Goal: Information Seeking & Learning: Learn about a topic

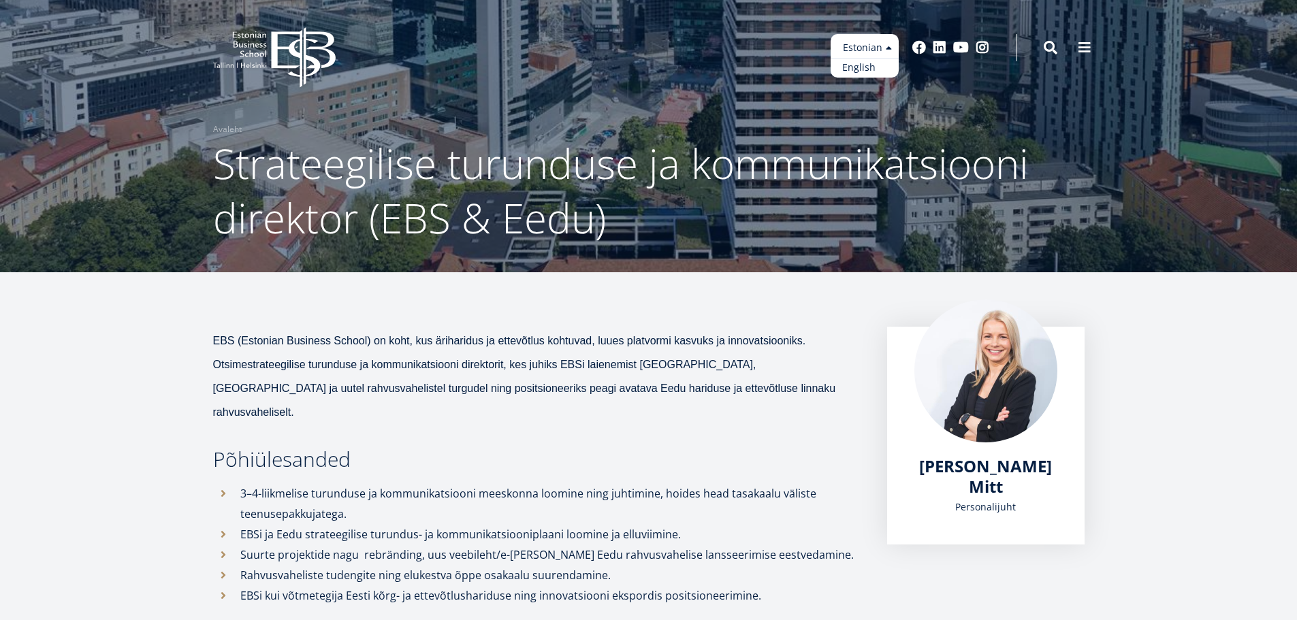
click at [871, 65] on link "English" at bounding box center [865, 68] width 68 height 20
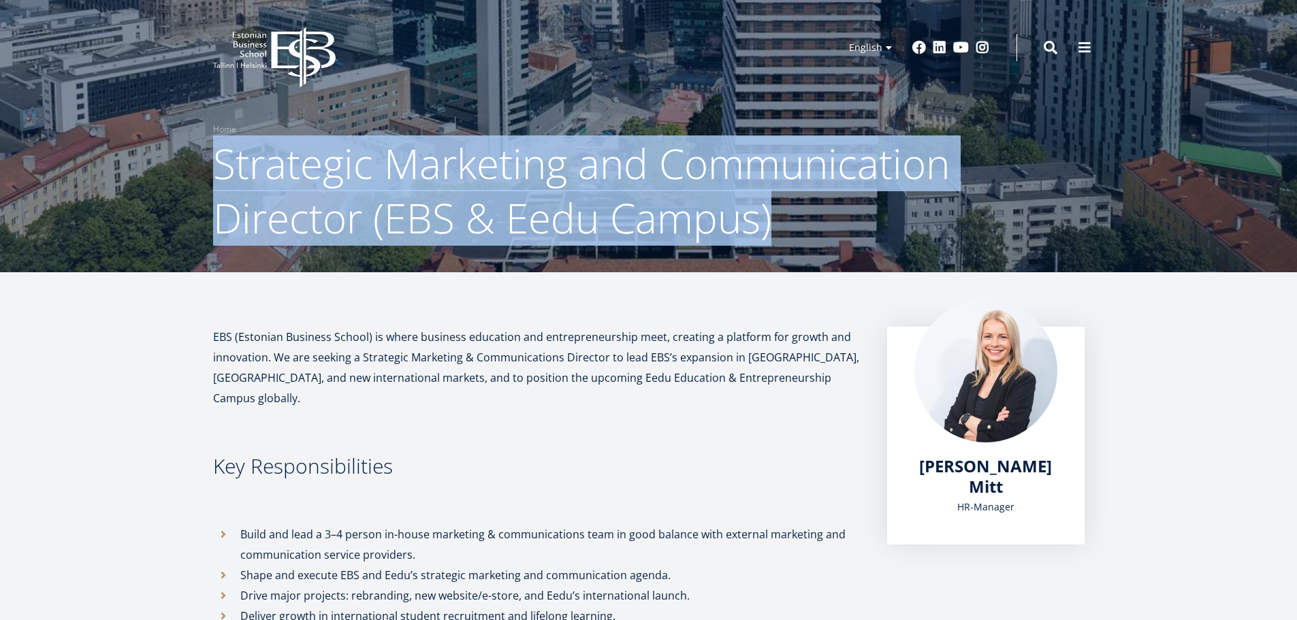
drag, startPoint x: 215, startPoint y: 160, endPoint x: 782, endPoint y: 234, distance: 572.7
click at [782, 234] on h1 "Strategic Marketing and Communication Director (EBS & Eedu Campus)" at bounding box center [649, 190] width 872 height 109
copy span "Strategic Marketing and Communication Director (EBS & Eedu Campus)"
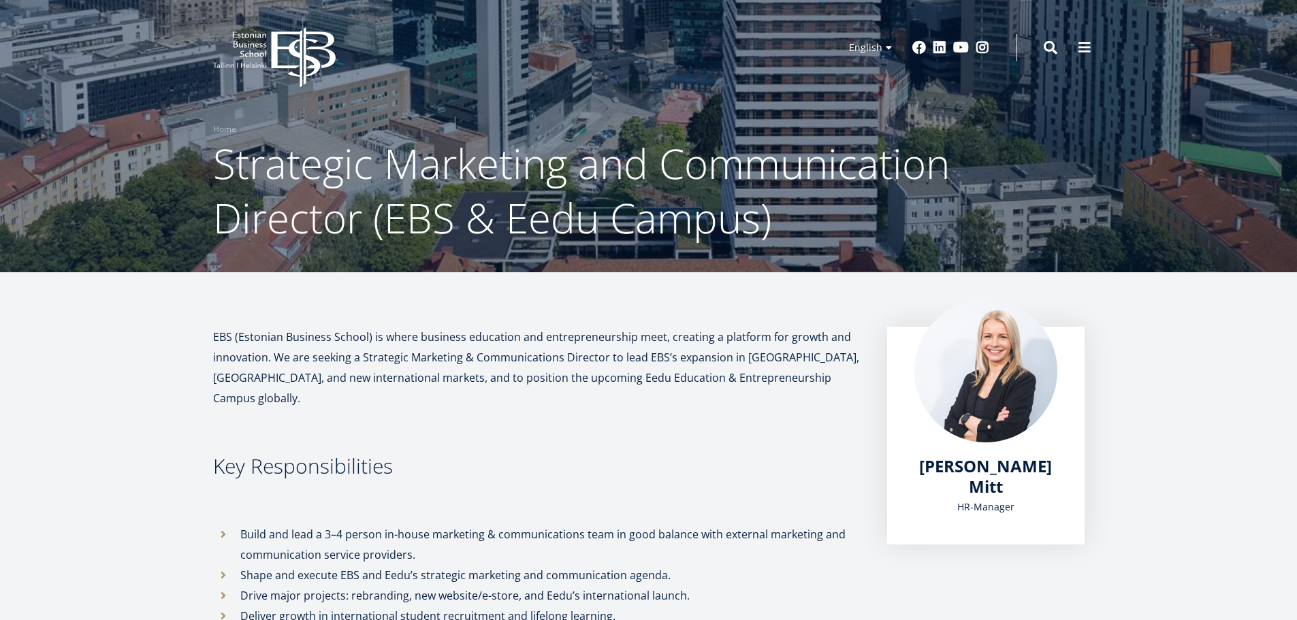
click at [892, 46] on ul "Estonian English" at bounding box center [865, 56] width 68 height 44
click at [874, 67] on link "Estonian" at bounding box center [865, 68] width 68 height 20
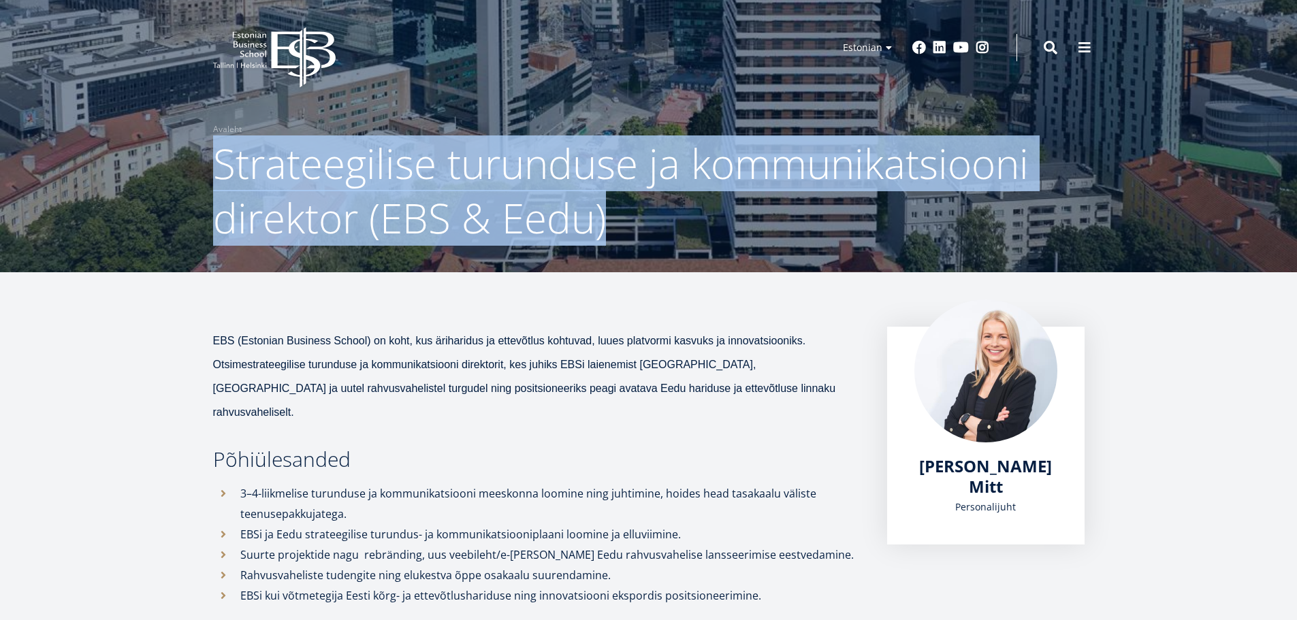
drag, startPoint x: 217, startPoint y: 157, endPoint x: 712, endPoint y: 223, distance: 499.4
click at [712, 223] on h1 "Strateegilise turunduse ja kommunikatsiooni direktor (EBS & Eedu)" at bounding box center [649, 190] width 872 height 109
copy span "Strateegilise turunduse ja kommunikatsiooni direktor (EBS & Eedu)"
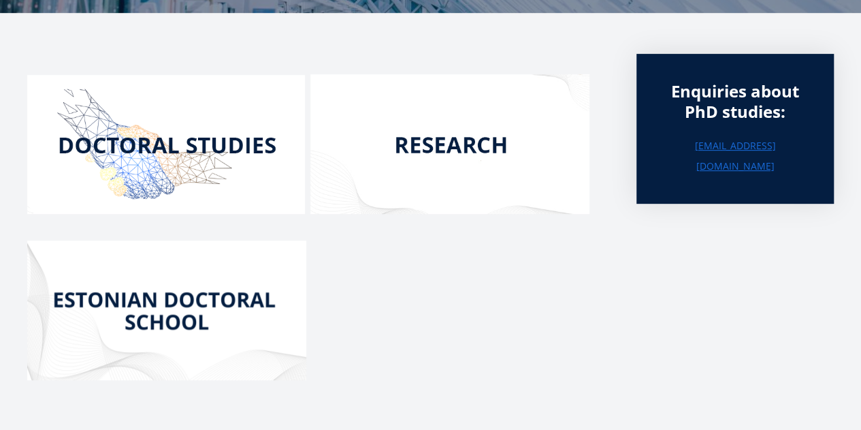
scroll to position [206, 0]
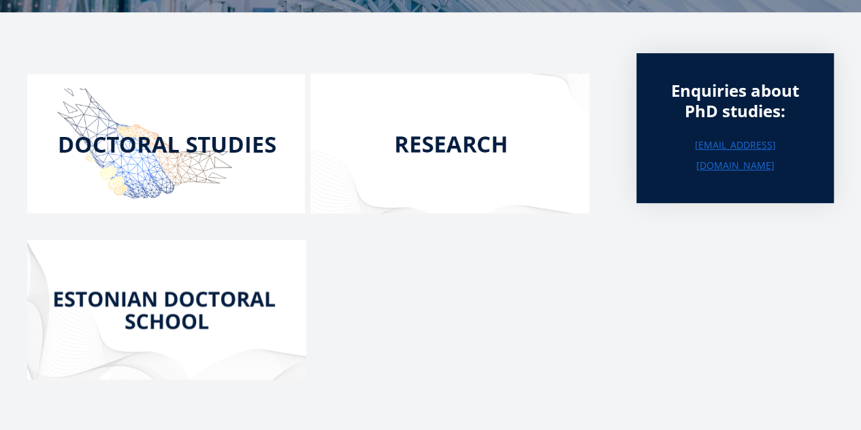
click at [147, 136] on img at bounding box center [166, 143] width 278 height 139
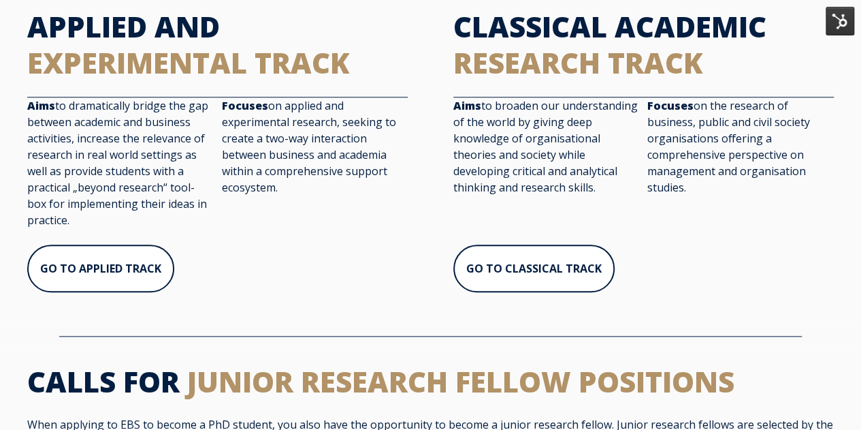
scroll to position [593, 0]
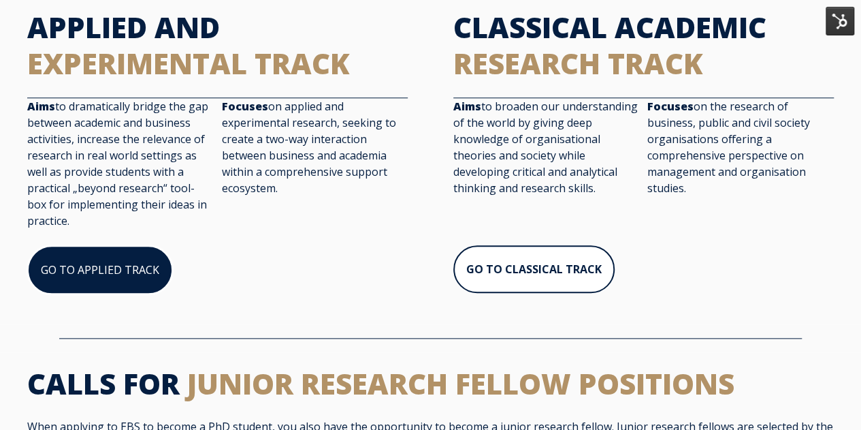
click at [84, 281] on link "GO TO APPLIED TRACK" at bounding box center [100, 269] width 146 height 49
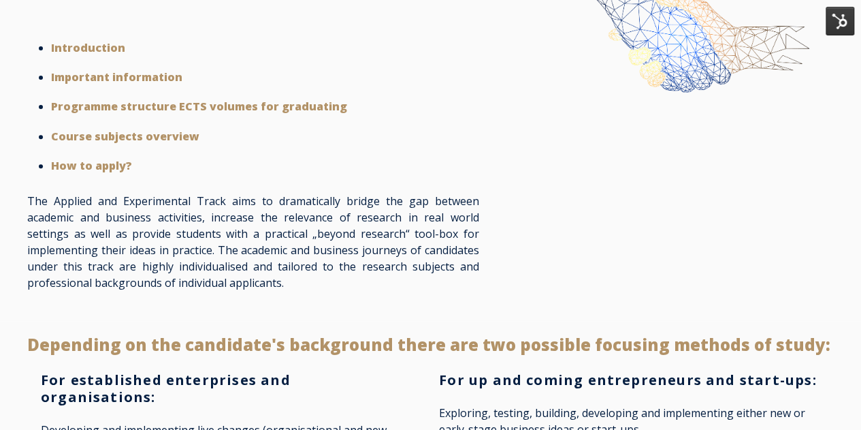
scroll to position [203, 0]
